Goal: Entertainment & Leisure: Consume media (video, audio)

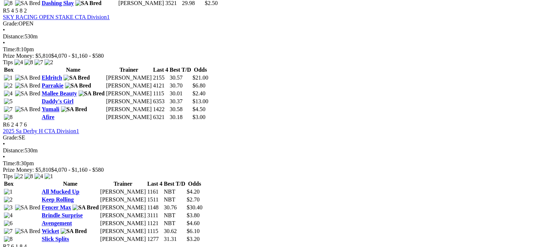
scroll to position [825, 0]
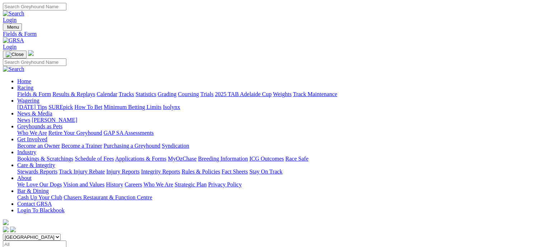
click at [84, 91] on link "Results & Replays" at bounding box center [73, 94] width 43 height 6
click at [61, 234] on select "[GEOGRAPHIC_DATA] [GEOGRAPHIC_DATA] [GEOGRAPHIC_DATA] [GEOGRAPHIC_DATA] [GEOGRA…" at bounding box center [32, 237] width 58 height 7
select select "[GEOGRAPHIC_DATA]"
click at [49, 234] on select "South Australia New South Wales Northern Territory Queensland Tasmania Victoria…" at bounding box center [32, 237] width 58 height 7
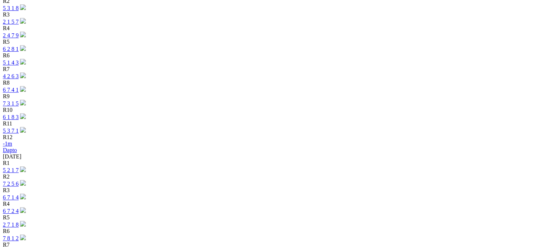
scroll to position [394, 0]
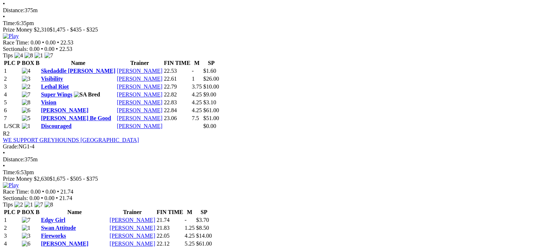
scroll to position [359, 0]
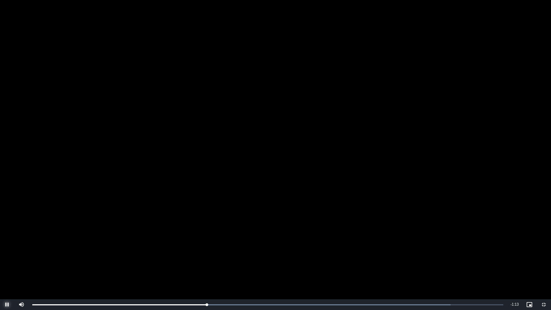
click at [6, 247] on span "Video Player" at bounding box center [7, 304] width 14 height 0
click at [543, 247] on span "Video Player" at bounding box center [543, 304] width 14 height 0
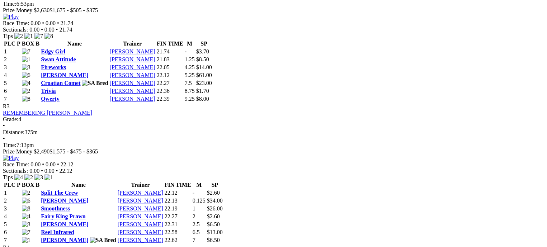
scroll to position [538, 0]
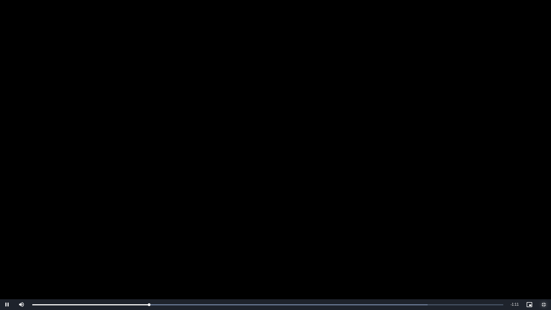
click at [544, 247] on span "Video Player" at bounding box center [543, 304] width 14 height 0
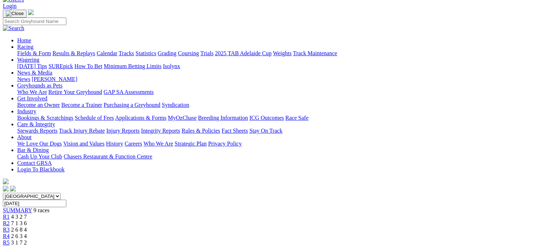
scroll to position [0, 0]
